Goal: Task Accomplishment & Management: Manage account settings

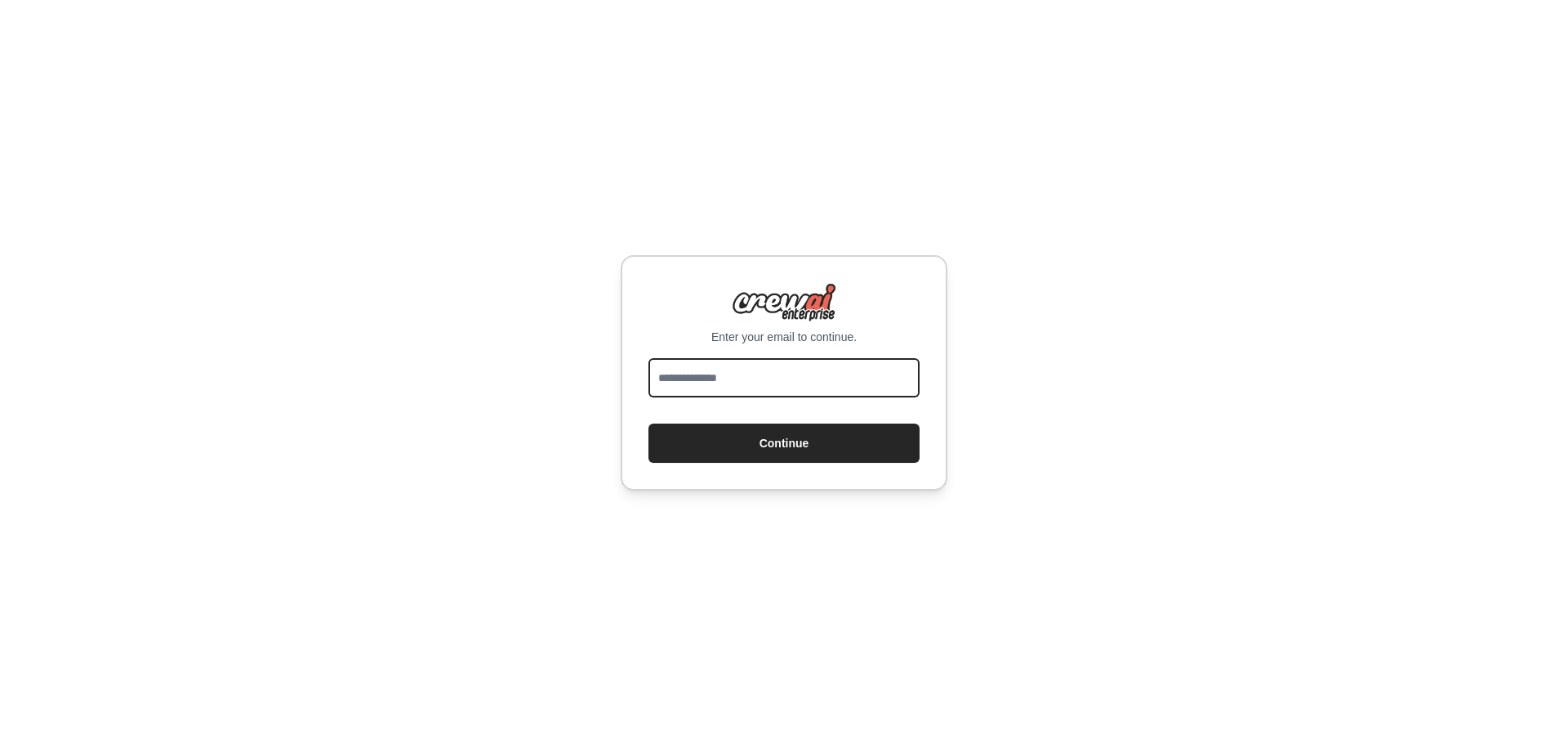
drag, startPoint x: 681, startPoint y: 377, endPoint x: 667, endPoint y: 384, distance: 15.7
click at [681, 377] on input "email" at bounding box center [784, 377] width 271 height 39
click at [444, 431] on div "Enter your email to continue. Continue" at bounding box center [784, 372] width 1568 height 745
click at [670, 385] on input "email" at bounding box center [784, 377] width 271 height 39
type input "**********"
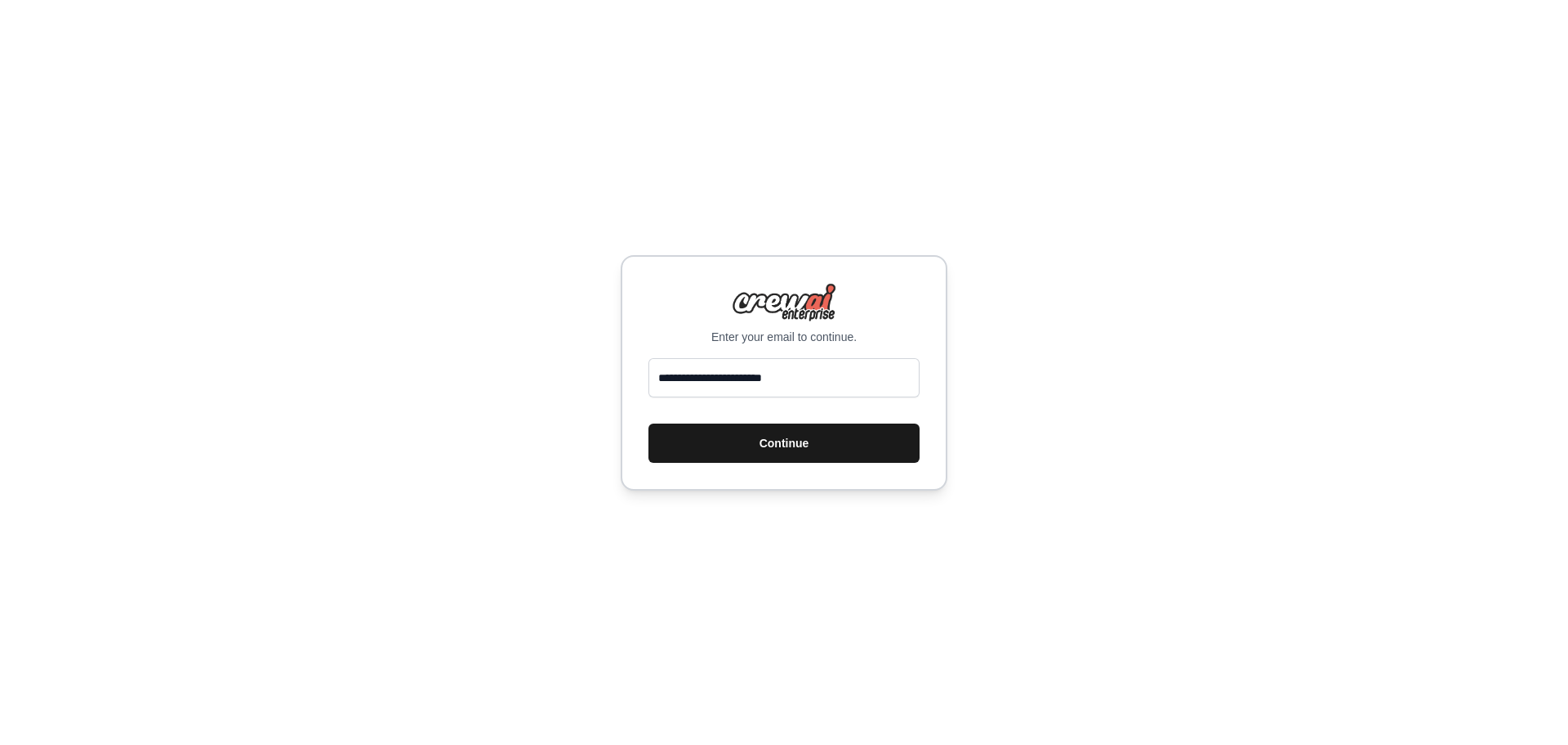
click at [823, 438] on button "Continue" at bounding box center [784, 442] width 271 height 39
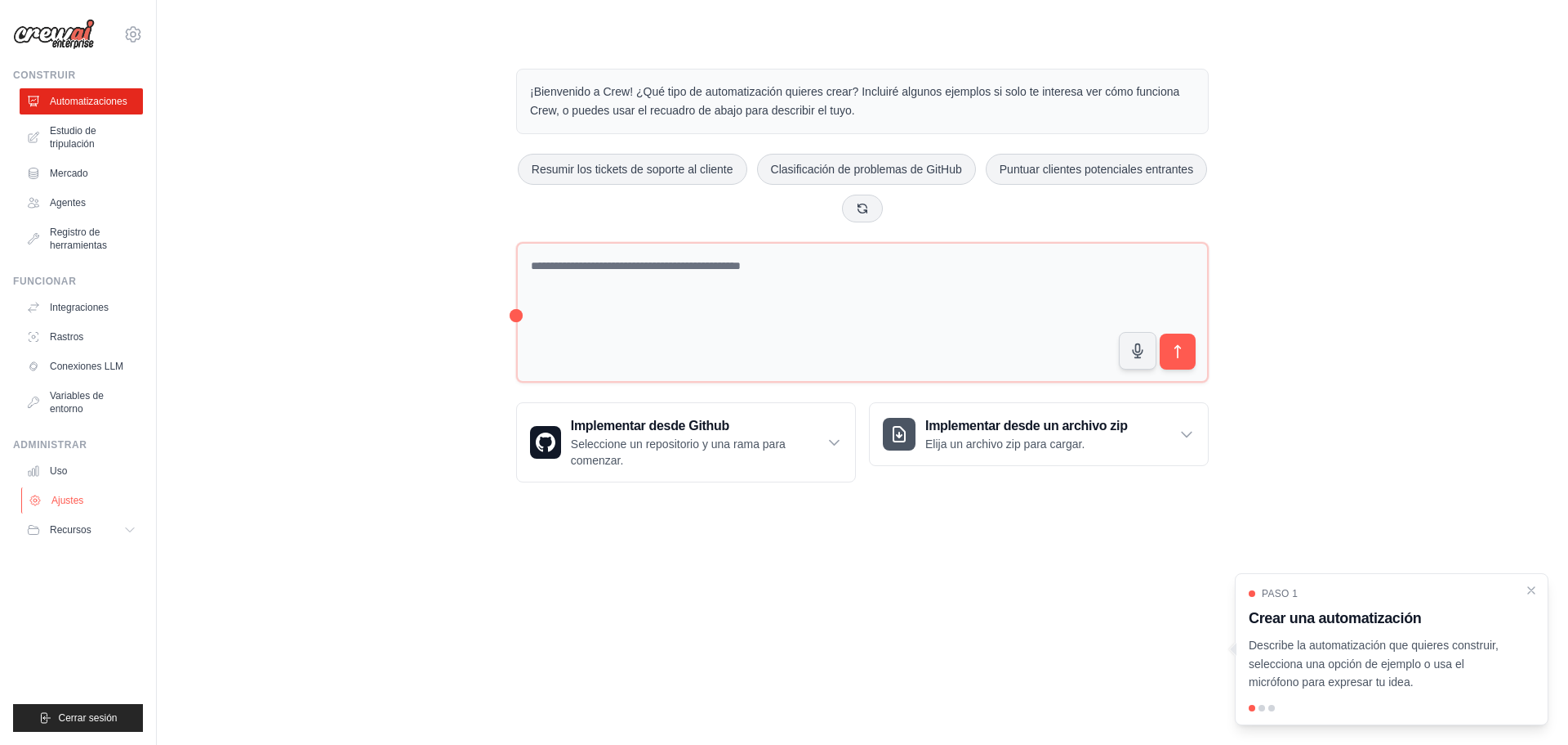
click at [59, 500] on font "Ajustes" at bounding box center [68, 500] width 32 height 11
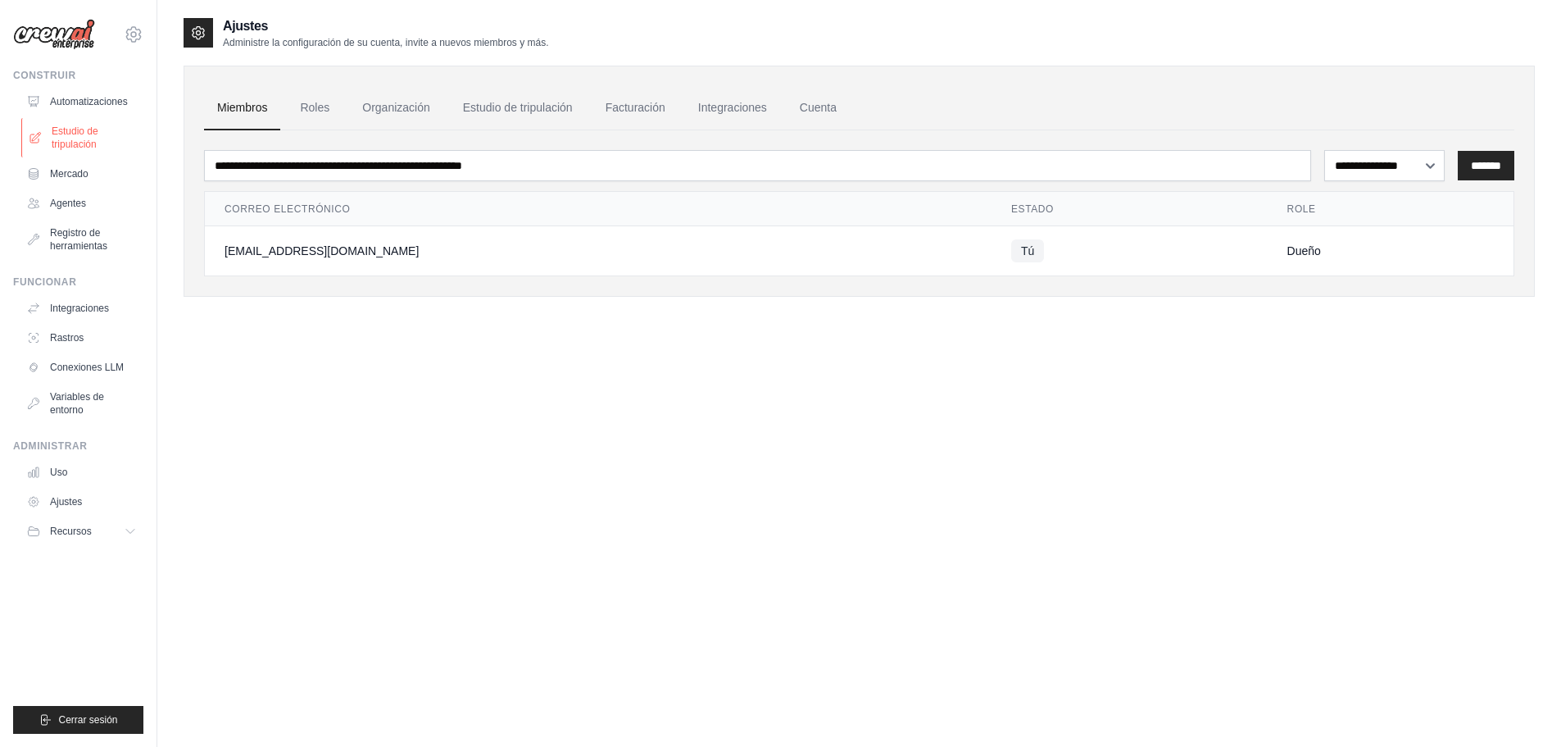
click at [88, 144] on font "Estudio de tripulación" at bounding box center [75, 137] width 47 height 25
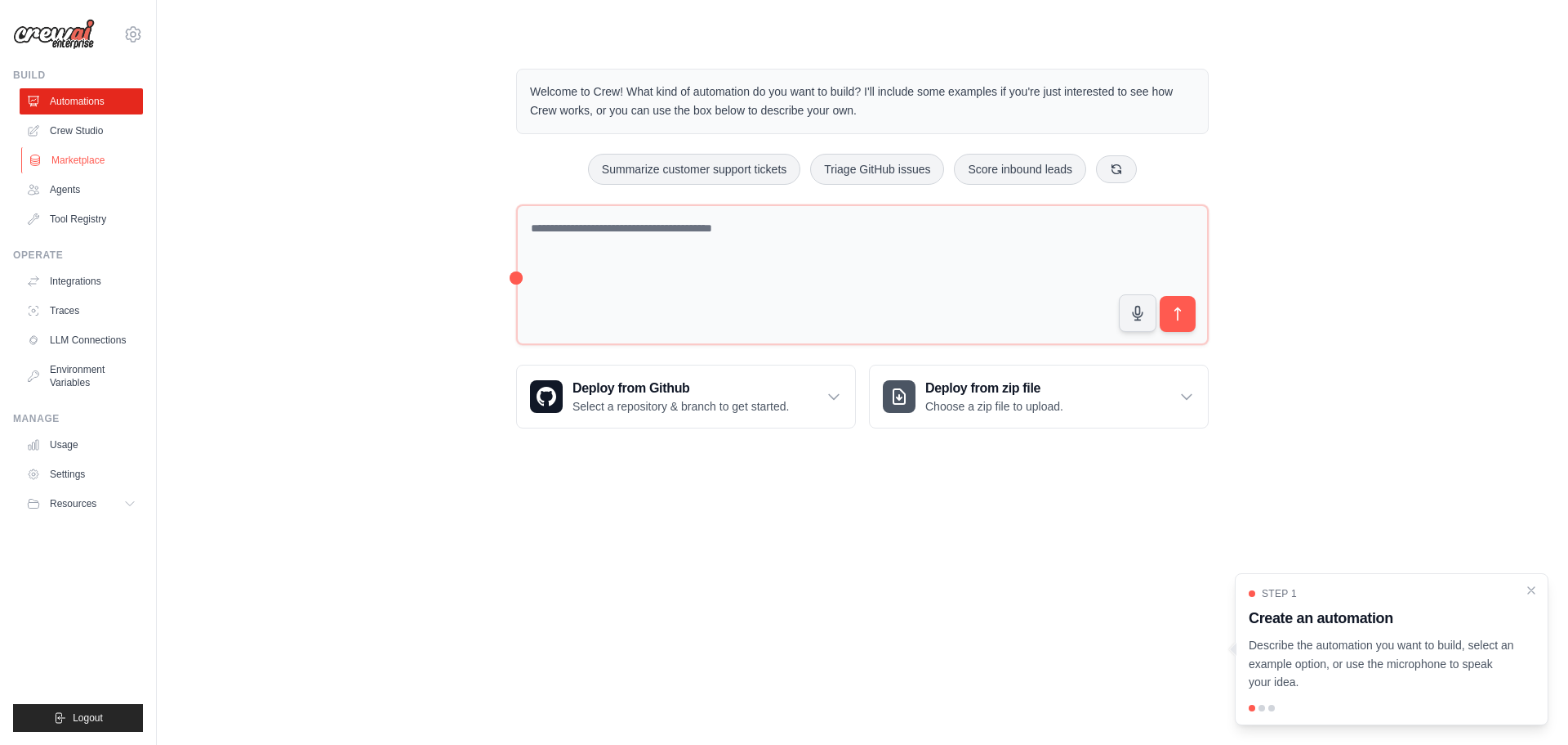
click at [79, 162] on link "Marketplace" at bounding box center [83, 160] width 124 height 26
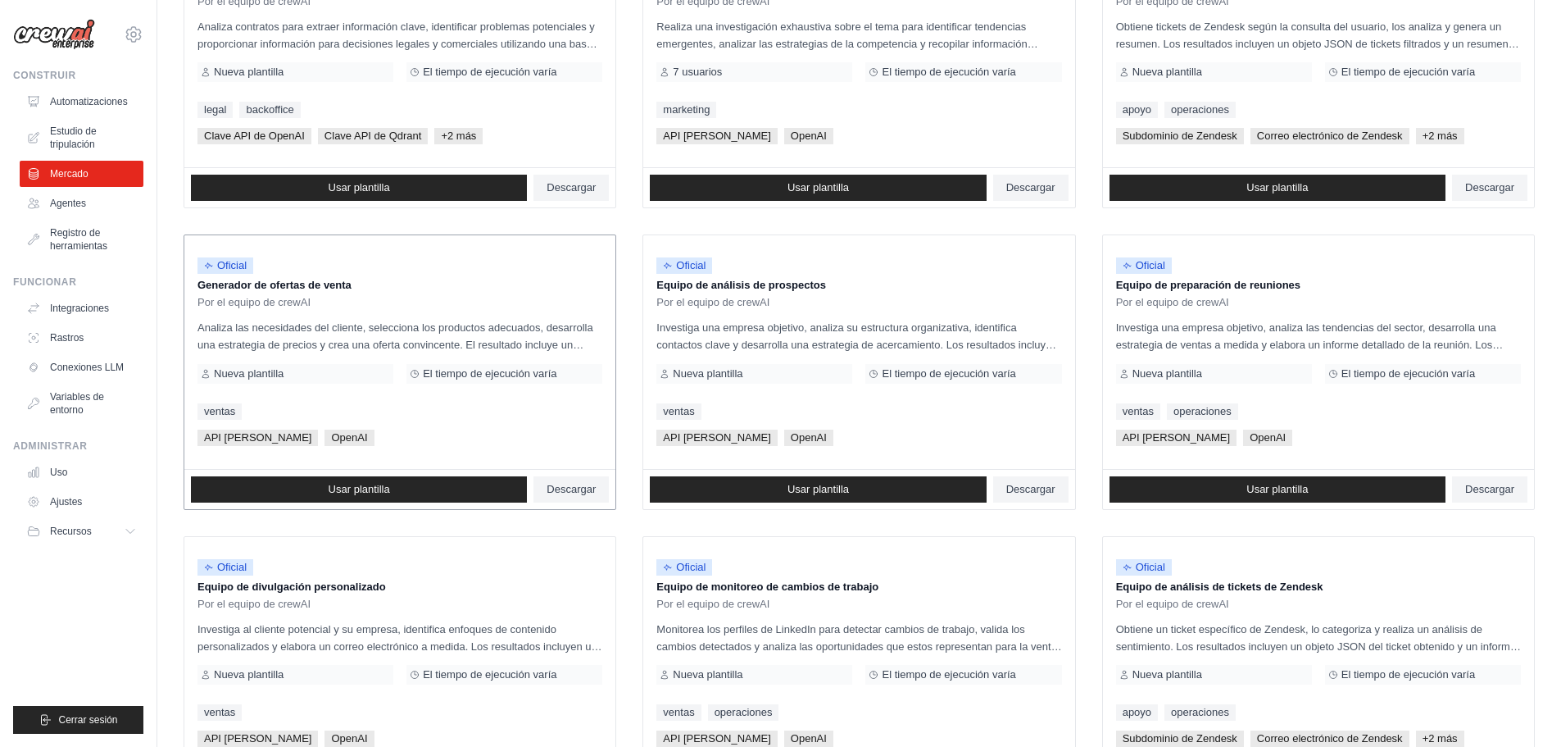
scroll to position [328, 0]
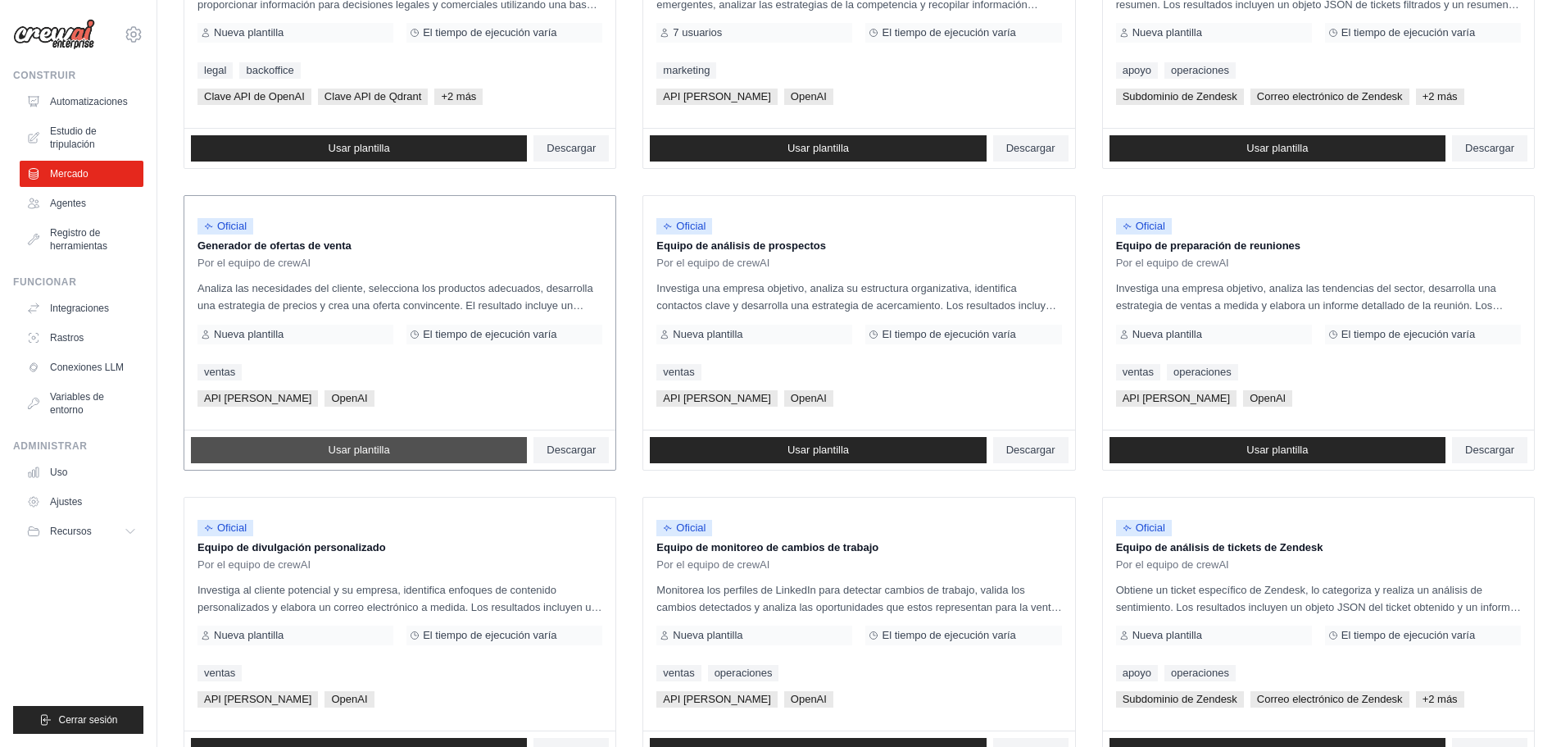
click at [356, 453] on font "Usar plantilla" at bounding box center [359, 449] width 61 height 12
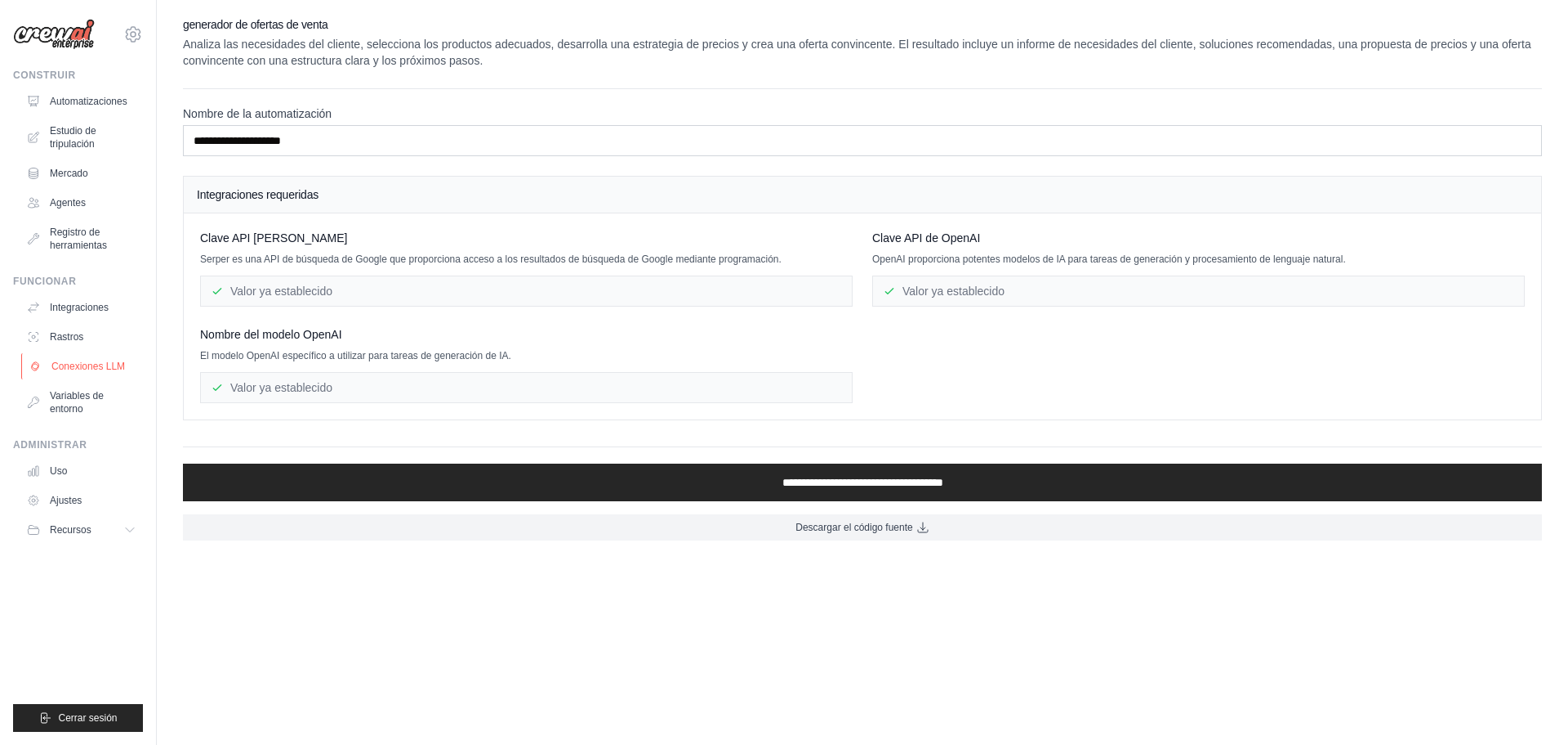
click at [90, 372] on font "Conexiones LLM" at bounding box center [89, 366] width 74 height 13
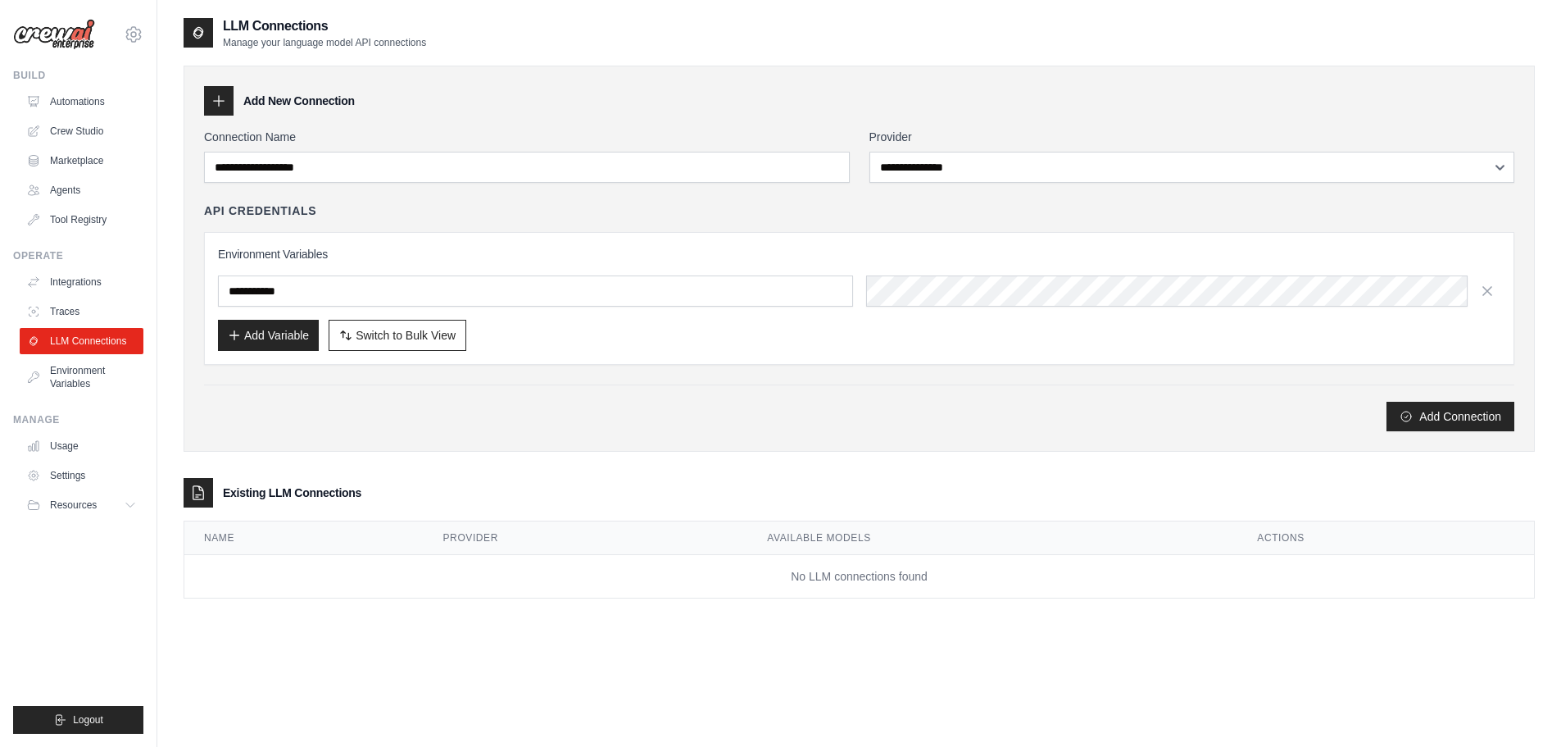
drag, startPoint x: 87, startPoint y: 375, endPoint x: 118, endPoint y: 404, distance: 42.3
click at [87, 377] on link "Environment Variables" at bounding box center [82, 376] width 124 height 39
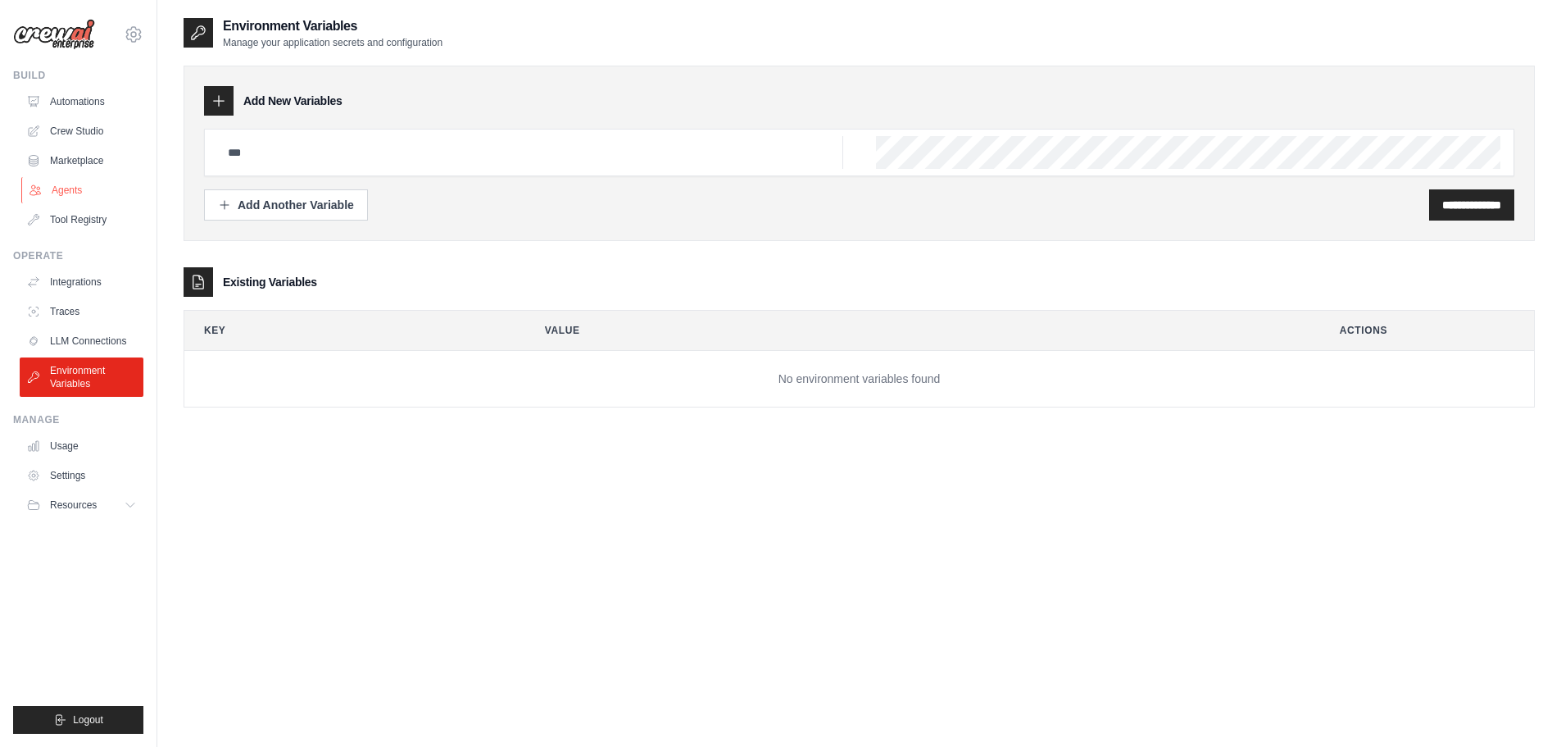
click at [58, 193] on link "Agents" at bounding box center [83, 190] width 124 height 26
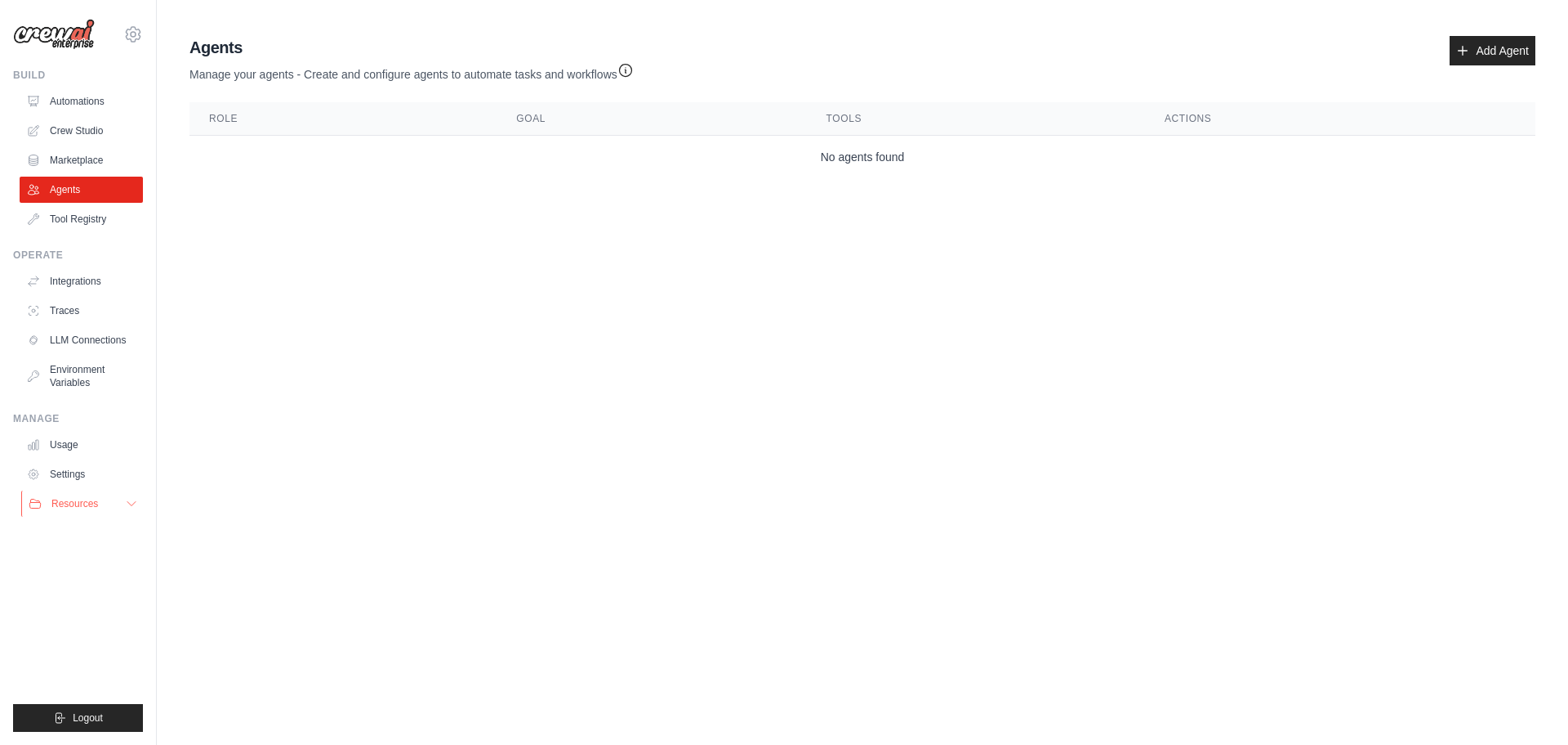
click at [129, 507] on icon at bounding box center [131, 503] width 13 height 13
click at [90, 718] on span "Logout" at bounding box center [88, 717] width 30 height 13
